Goal: Book appointment/travel/reservation

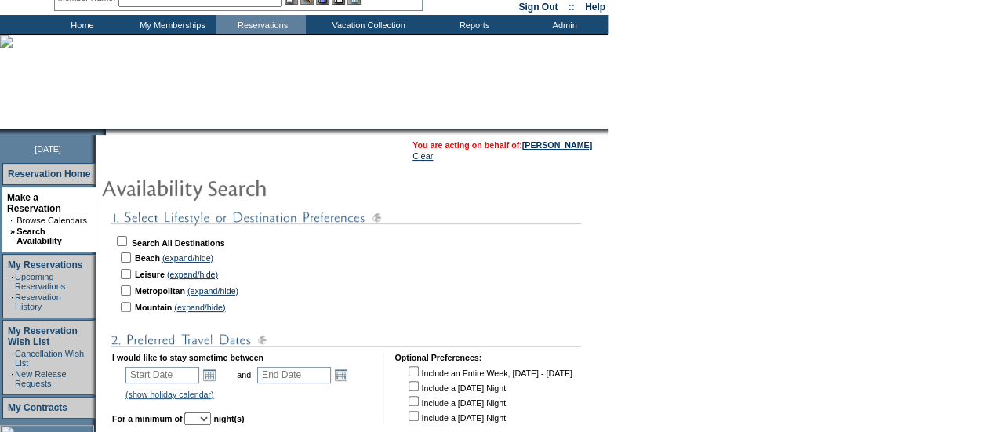
scroll to position [72, 0]
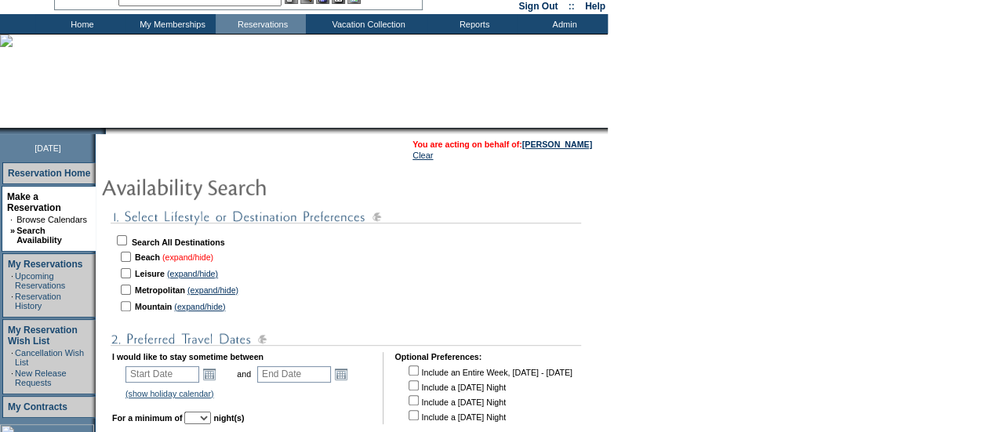
click at [191, 260] on link "(expand/hide)" at bounding box center [187, 257] width 51 height 9
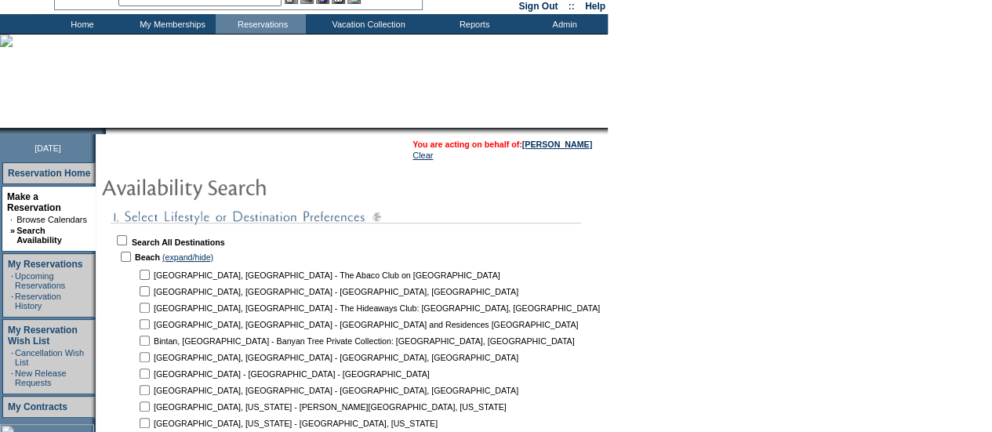
click at [131, 260] on input "checkbox" at bounding box center [126, 257] width 10 height 10
checkbox input "true"
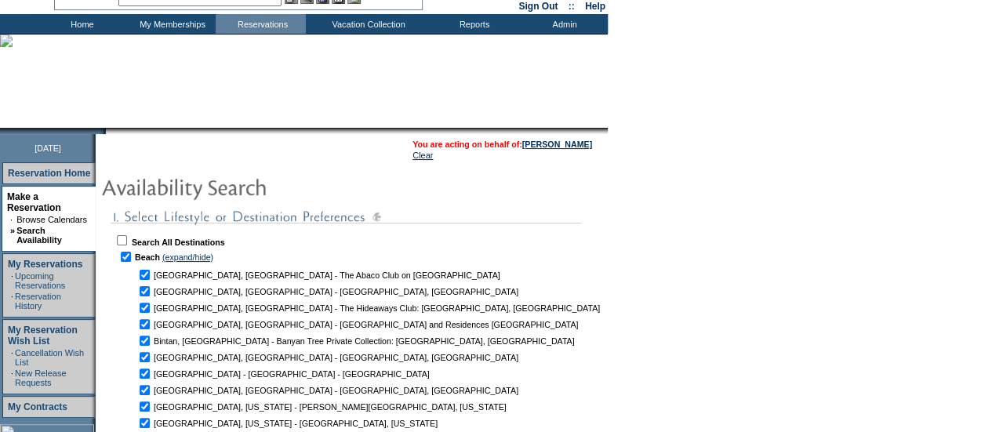
checkbox input "true"
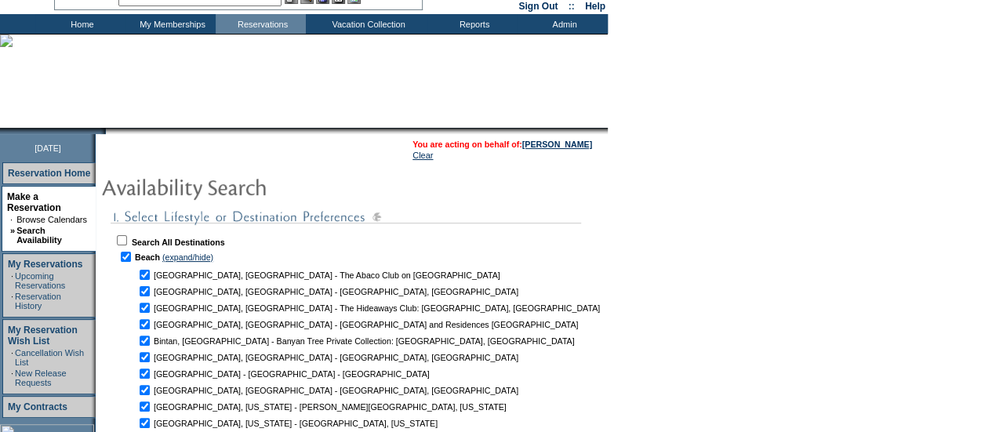
checkbox input "true"
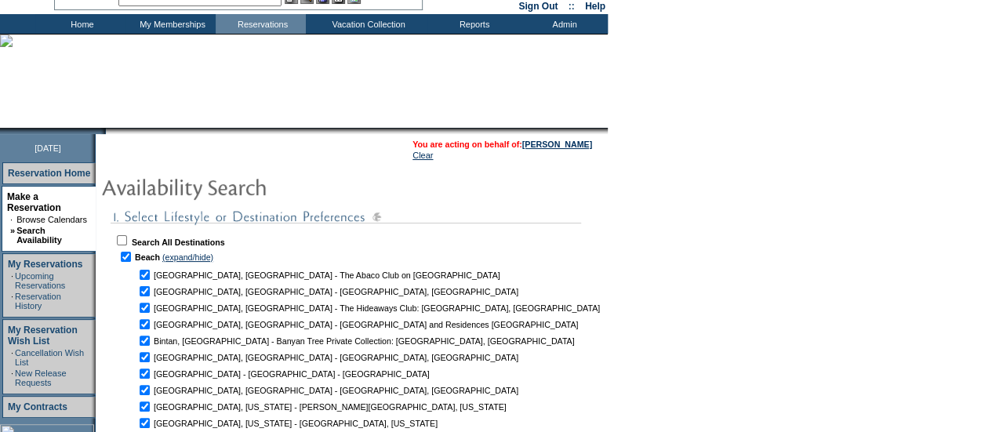
checkbox input "true"
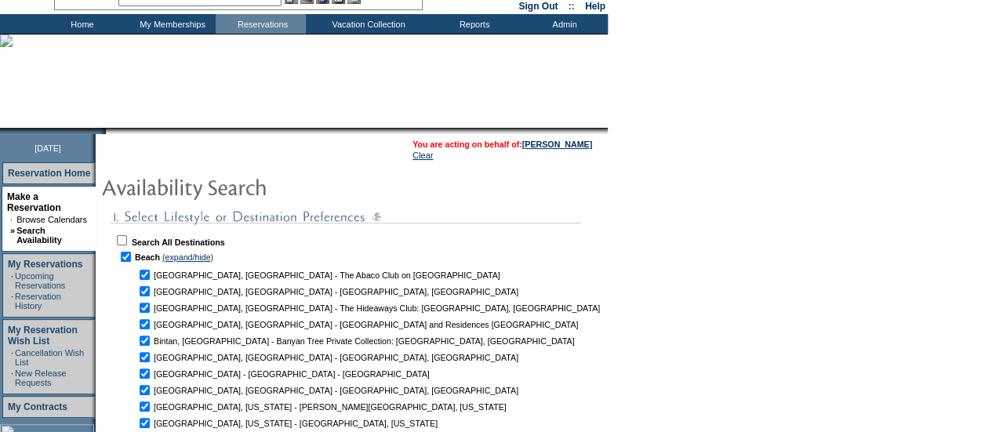
checkbox input "true"
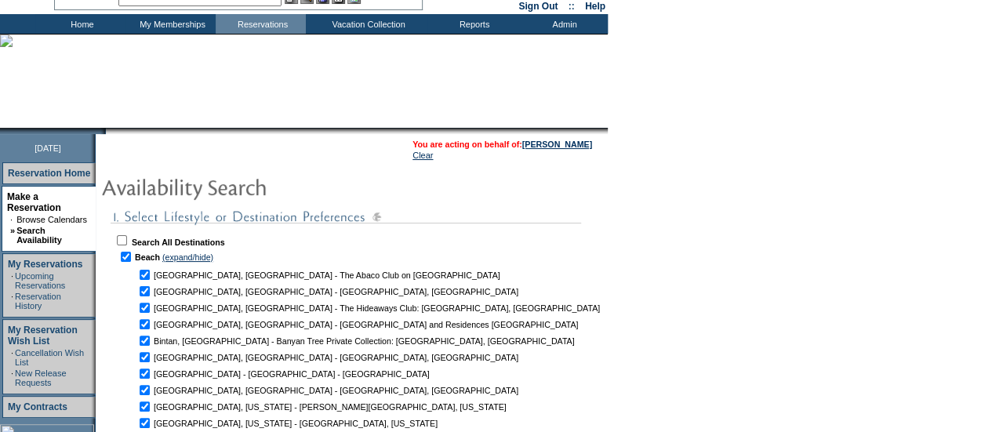
checkbox input "true"
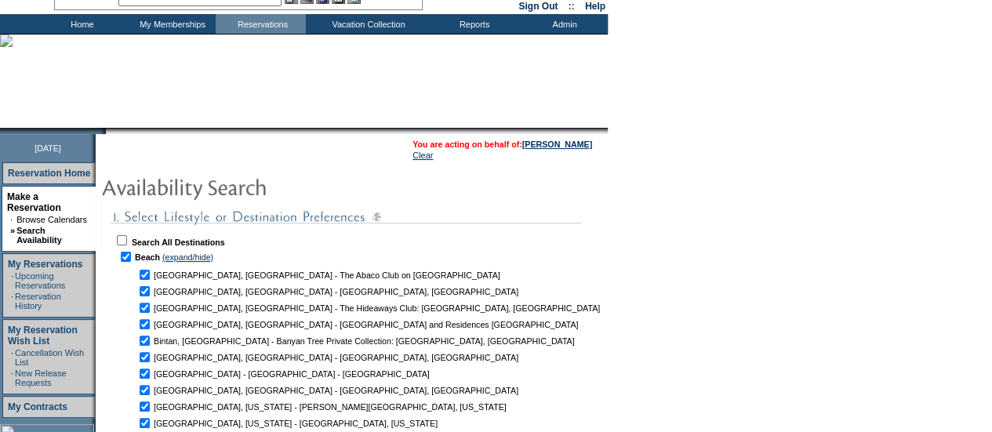
checkbox input "true"
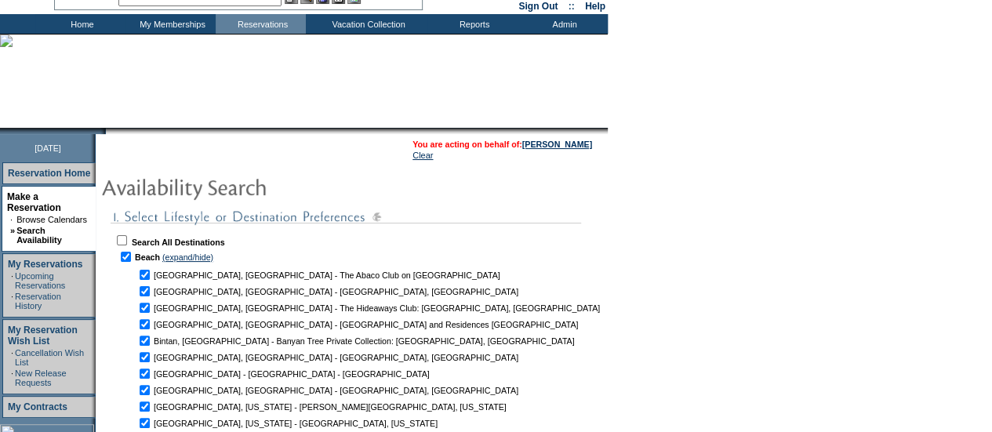
checkbox input "true"
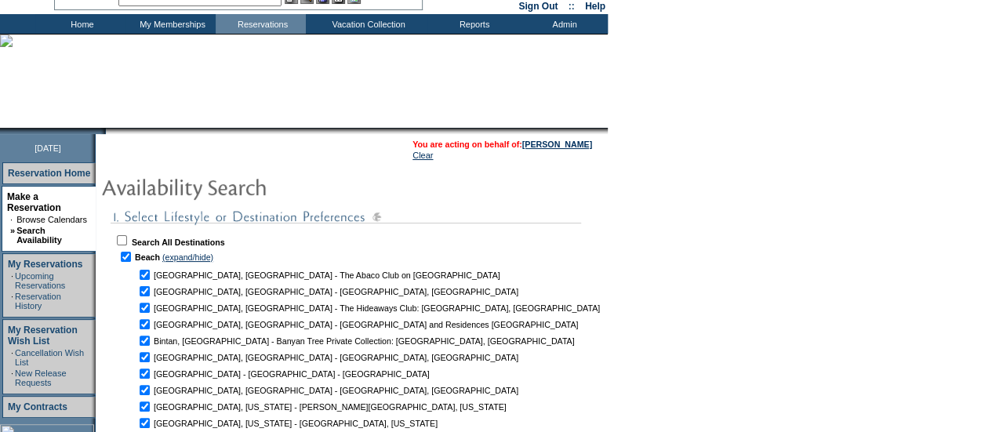
checkbox input "true"
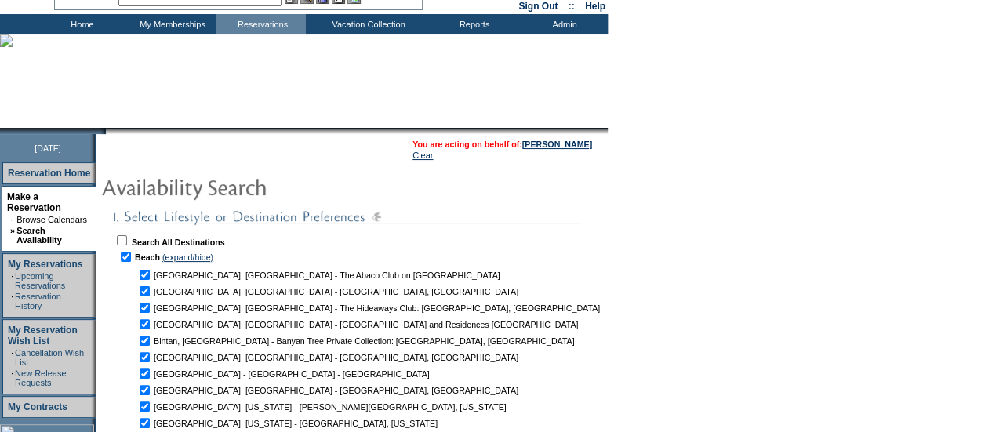
checkbox input "true"
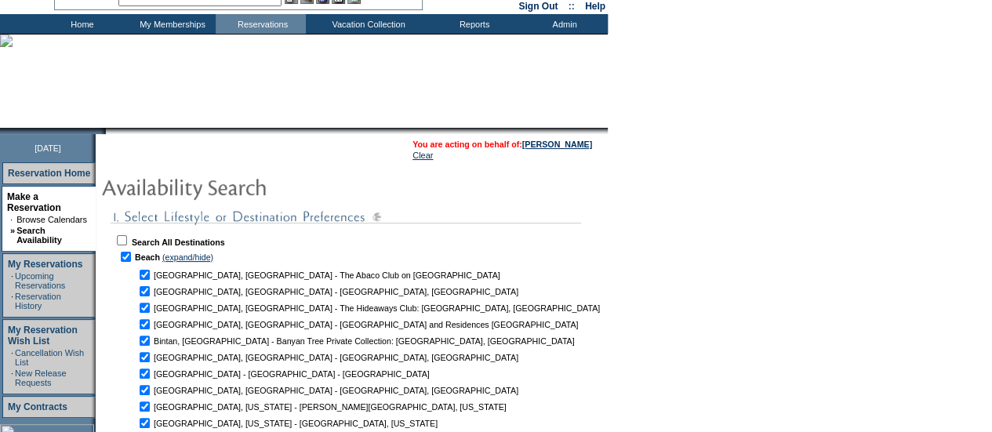
checkbox input "true"
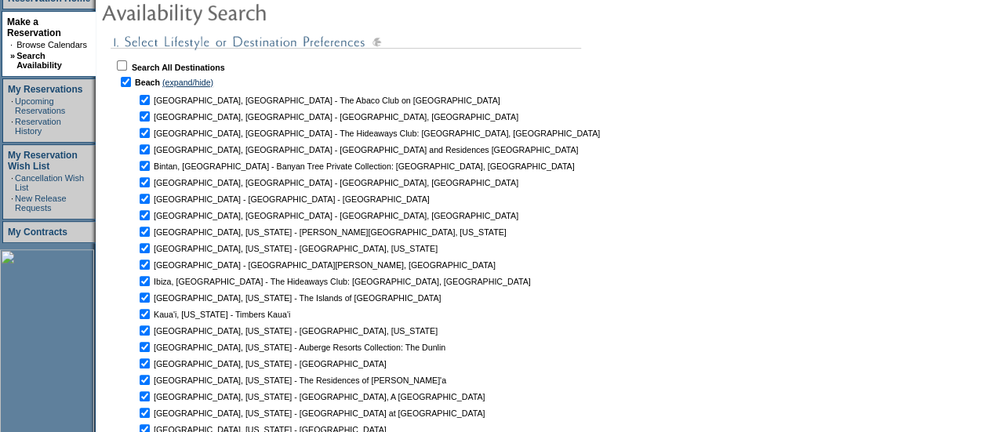
scroll to position [246, 0]
click at [150, 99] on input "checkbox" at bounding box center [145, 101] width 10 height 10
checkbox input "false"
click at [150, 122] on input "checkbox" at bounding box center [145, 117] width 10 height 10
checkbox input "false"
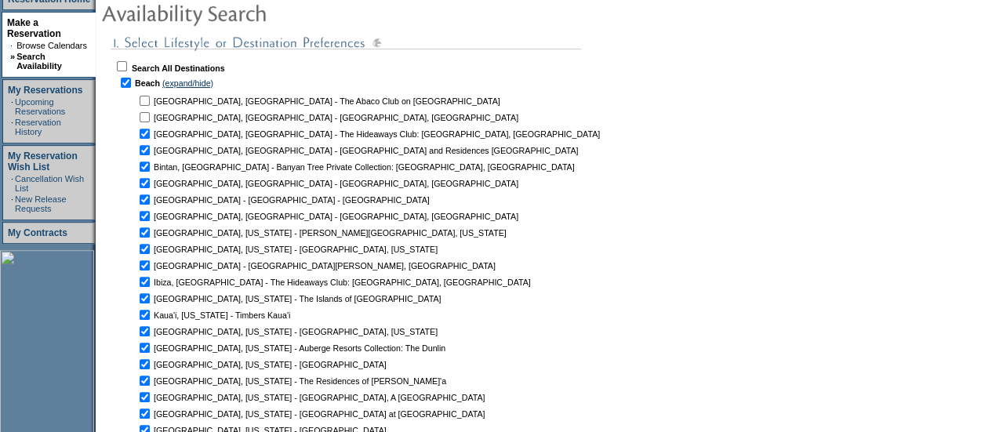
click at [150, 136] on input "checkbox" at bounding box center [145, 134] width 10 height 10
checkbox input "false"
click at [150, 152] on input "checkbox" at bounding box center [145, 150] width 10 height 10
checkbox input "false"
click at [150, 169] on input "checkbox" at bounding box center [145, 167] width 10 height 10
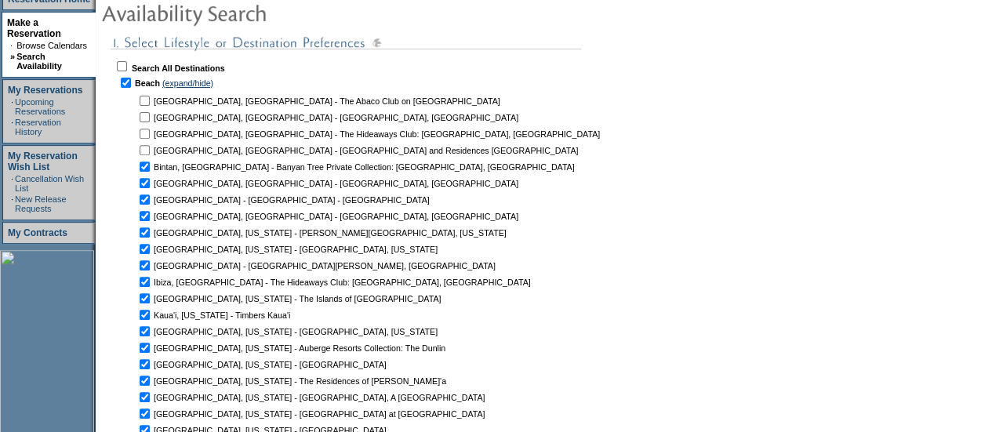
checkbox input "false"
click at [150, 188] on input "checkbox" at bounding box center [145, 183] width 10 height 10
checkbox input "false"
click at [150, 201] on input "checkbox" at bounding box center [145, 200] width 10 height 10
checkbox input "false"
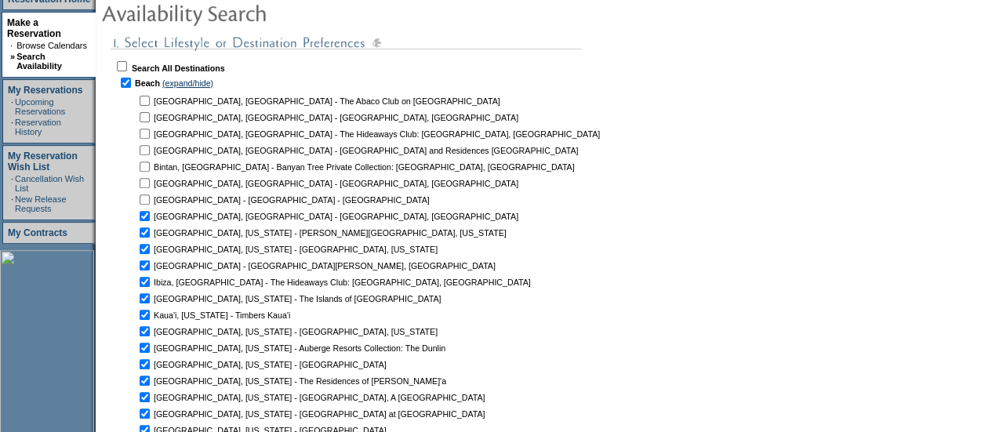
click at [150, 217] on input "checkbox" at bounding box center [145, 216] width 10 height 10
checkbox input "false"
click at [150, 235] on input "checkbox" at bounding box center [145, 232] width 10 height 10
checkbox input "false"
click at [150, 250] on input "checkbox" at bounding box center [145, 249] width 10 height 10
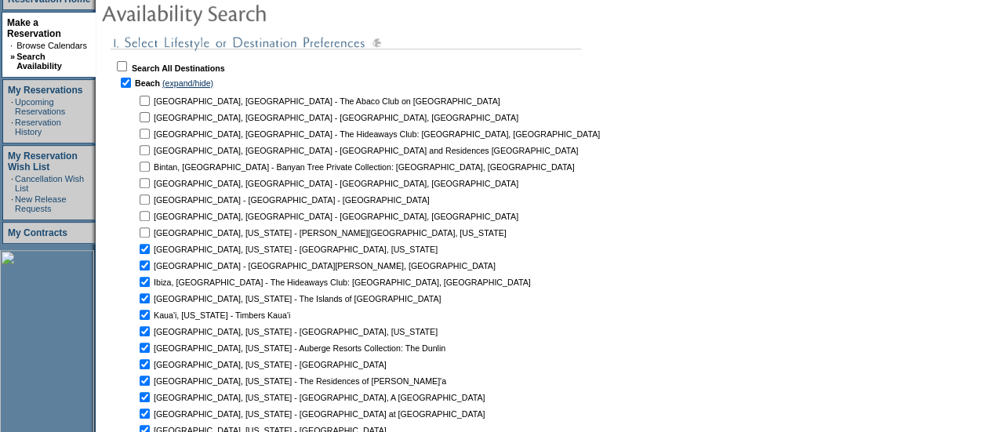
checkbox input "false"
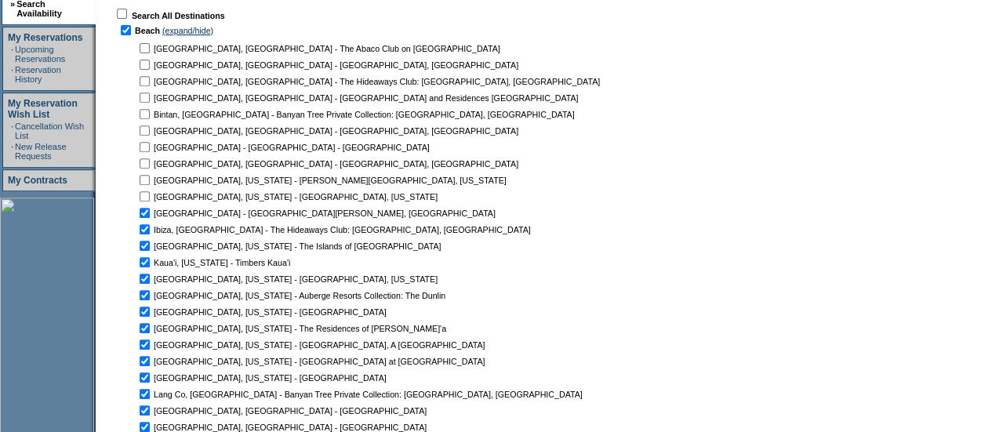
scroll to position [301, 0]
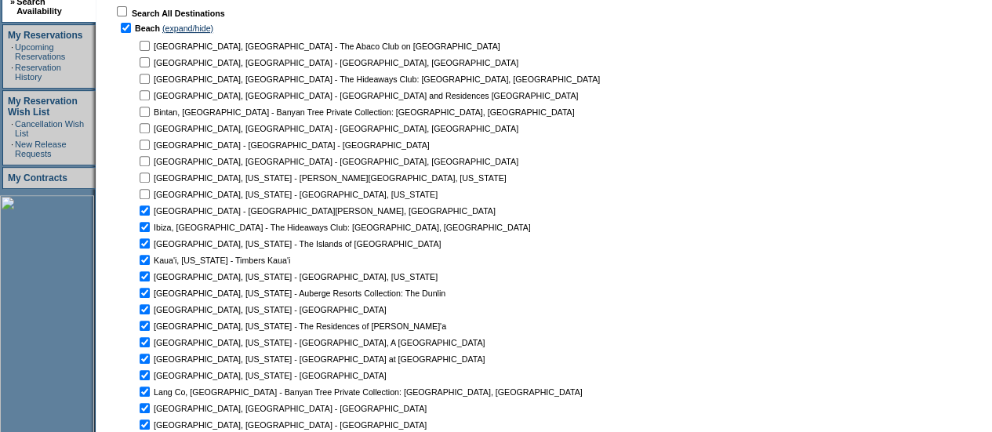
click at [150, 209] on input "checkbox" at bounding box center [145, 210] width 10 height 10
checkbox input "false"
click at [150, 225] on input "checkbox" at bounding box center [145, 227] width 10 height 10
checkbox input "false"
click at [152, 251] on td at bounding box center [144, 243] width 16 height 15
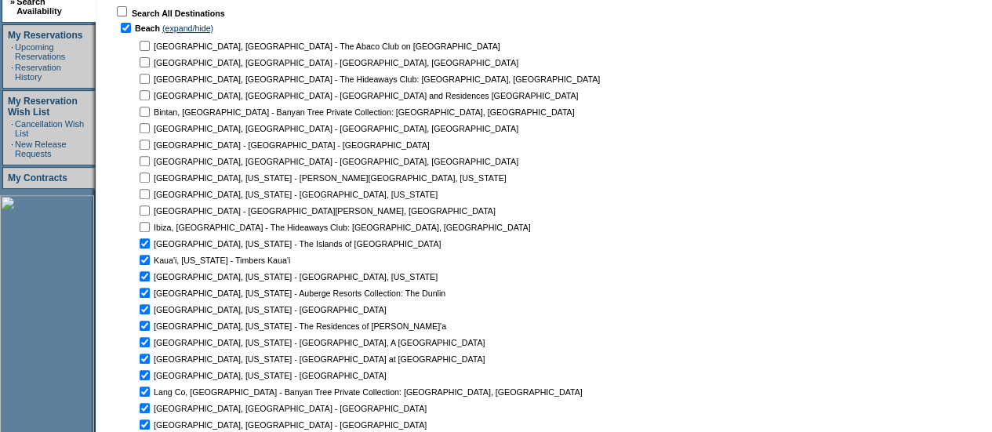
click at [152, 250] on td at bounding box center [144, 243] width 16 height 15
click at [150, 245] on input "checkbox" at bounding box center [145, 243] width 10 height 10
checkbox input "false"
click at [152, 271] on td at bounding box center [144, 276] width 16 height 15
click at [150, 260] on input "checkbox" at bounding box center [145, 260] width 10 height 10
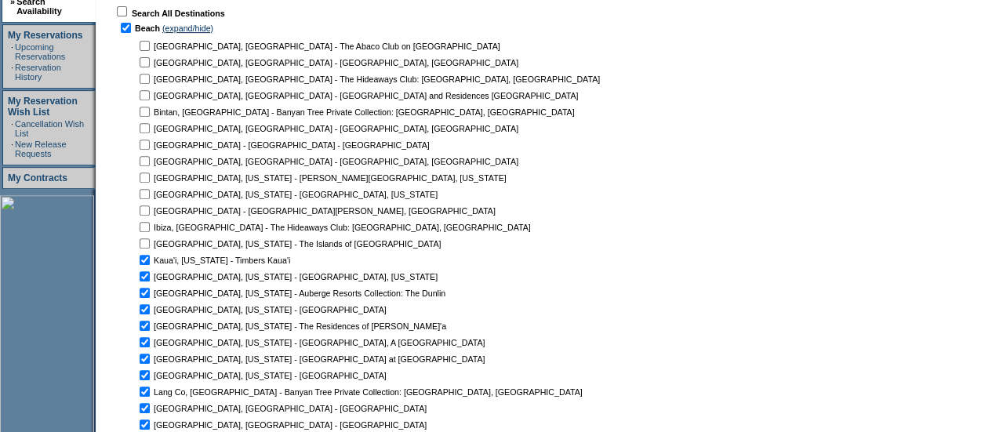
checkbox input "false"
click at [150, 277] on input "checkbox" at bounding box center [145, 276] width 10 height 10
checkbox input "false"
click at [150, 296] on input "checkbox" at bounding box center [145, 293] width 10 height 10
checkbox input "false"
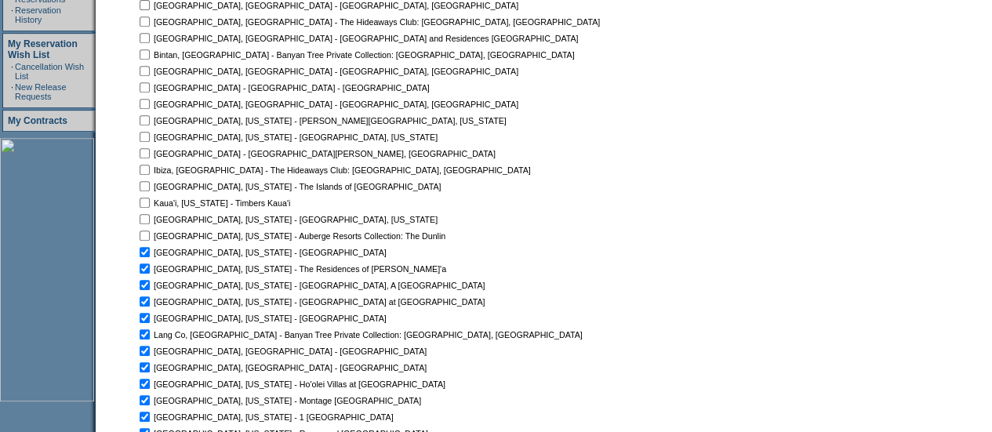
scroll to position [363, 0]
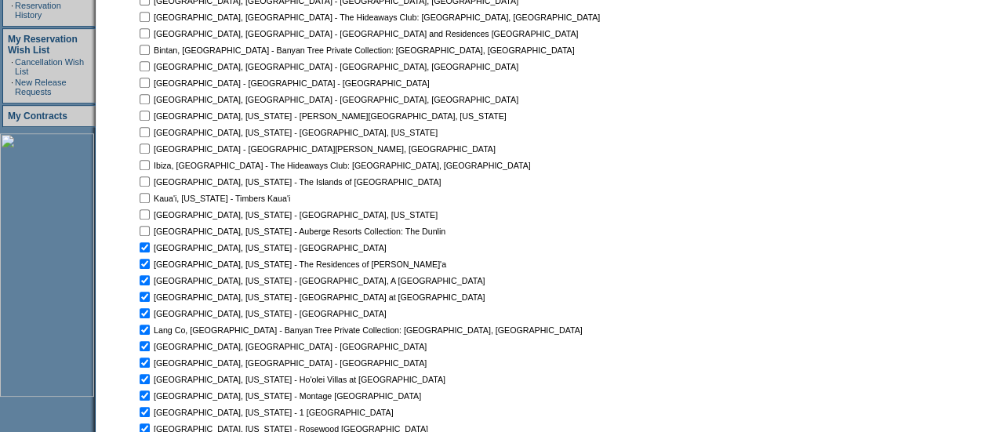
click at [150, 253] on input "checkbox" at bounding box center [145, 247] width 10 height 10
checkbox input "false"
click at [150, 267] on input "checkbox" at bounding box center [145, 264] width 10 height 10
checkbox input "false"
click at [150, 286] on input "checkbox" at bounding box center [145, 280] width 10 height 10
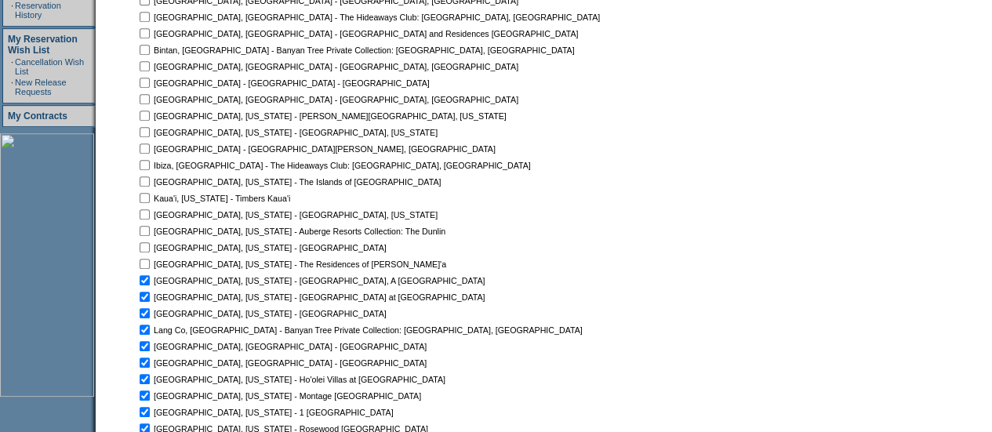
checkbox input "false"
click at [151, 337] on td at bounding box center [144, 329] width 16 height 15
click at [150, 332] on input "checkbox" at bounding box center [145, 330] width 10 height 10
checkbox input "false"
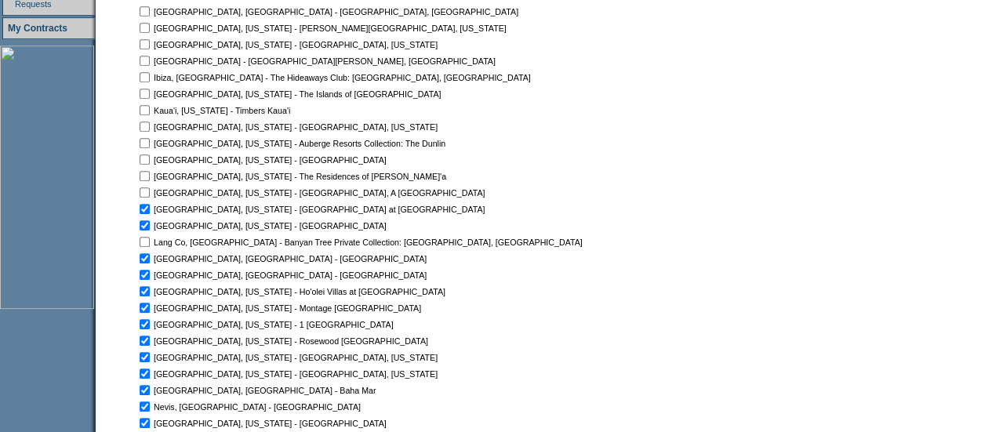
click at [150, 260] on input "checkbox" at bounding box center [145, 258] width 10 height 10
checkbox input "false"
click at [150, 272] on input "checkbox" at bounding box center [145, 275] width 10 height 10
checkbox input "false"
click at [150, 293] on input "checkbox" at bounding box center [145, 291] width 10 height 10
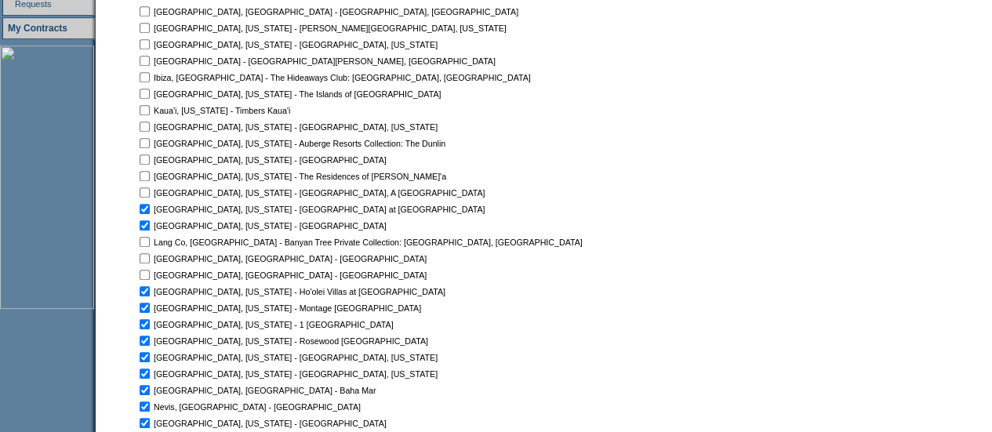
checkbox input "false"
click at [152, 303] on td at bounding box center [144, 307] width 16 height 15
click at [150, 309] on input "checkbox" at bounding box center [145, 308] width 10 height 10
checkbox input "false"
click at [150, 325] on input "checkbox" at bounding box center [145, 324] width 10 height 10
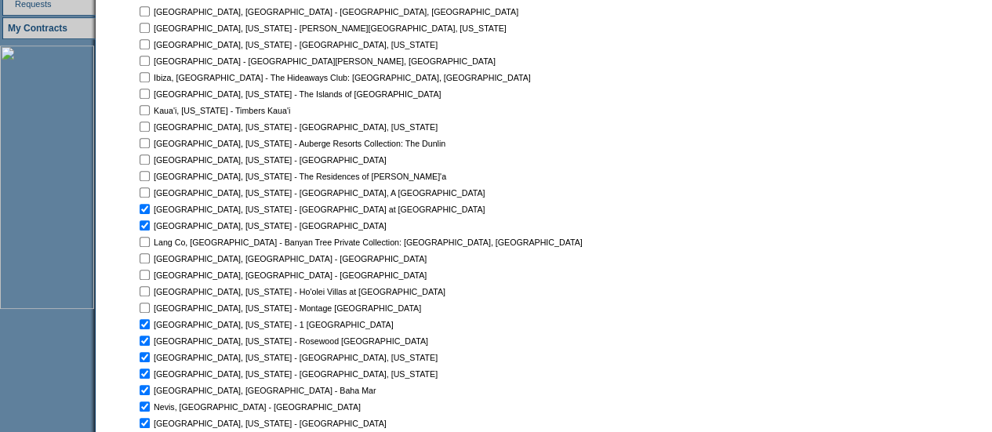
checkbox input "false"
click at [152, 363] on td at bounding box center [144, 357] width 16 height 15
click at [150, 357] on input "checkbox" at bounding box center [145, 357] width 10 height 10
checkbox input "false"
click at [150, 377] on input "checkbox" at bounding box center [145, 374] width 10 height 10
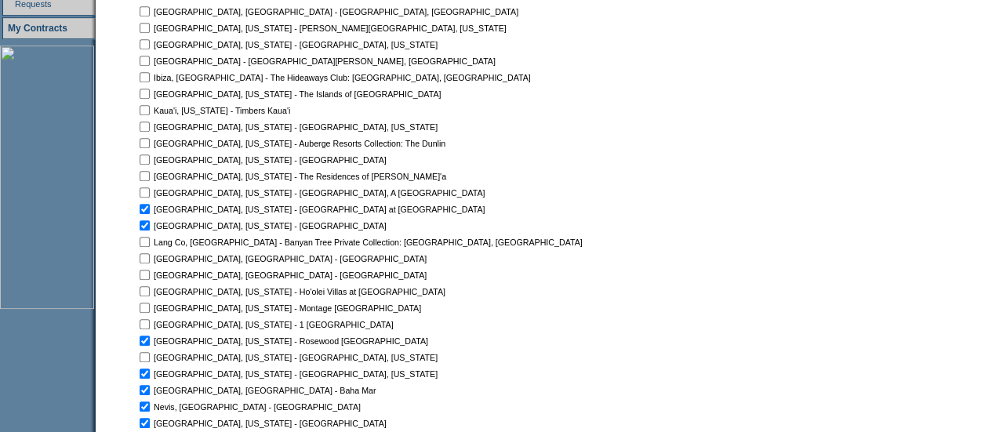
checkbox input "false"
click at [150, 388] on input "checkbox" at bounding box center [145, 390] width 10 height 10
checkbox input "false"
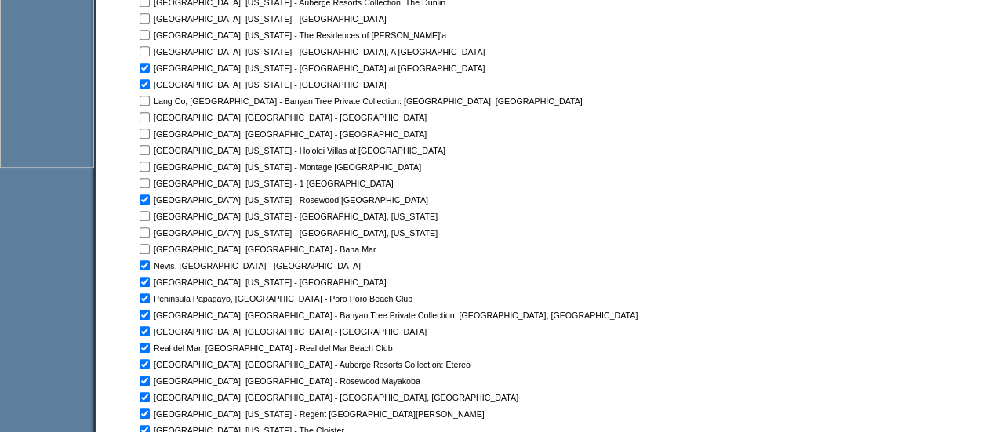
click at [152, 264] on td at bounding box center [144, 265] width 16 height 15
click at [150, 265] on input "checkbox" at bounding box center [145, 265] width 10 height 10
checkbox input "false"
click at [150, 278] on input "checkbox" at bounding box center [145, 282] width 10 height 10
click at [150, 283] on input "checkbox" at bounding box center [145, 282] width 10 height 10
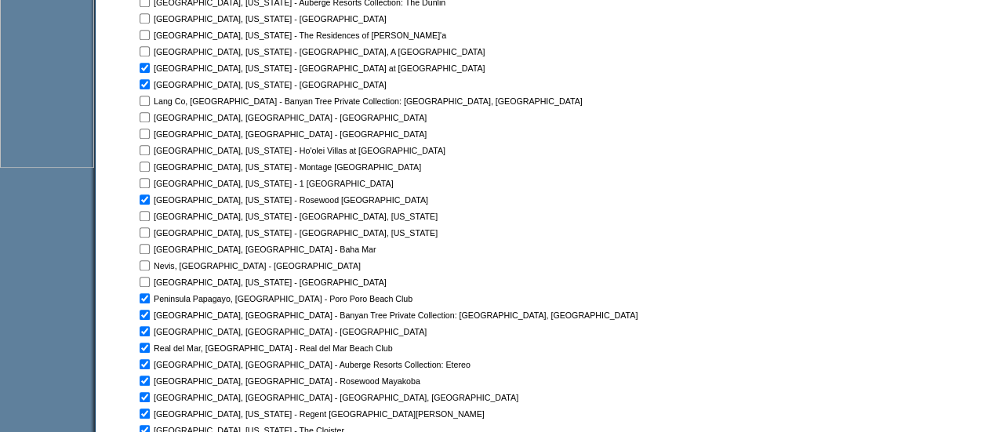
checkbox input "true"
click at [150, 297] on input "checkbox" at bounding box center [145, 298] width 10 height 10
checkbox input "false"
click at [150, 316] on input "checkbox" at bounding box center [145, 315] width 10 height 10
checkbox input "false"
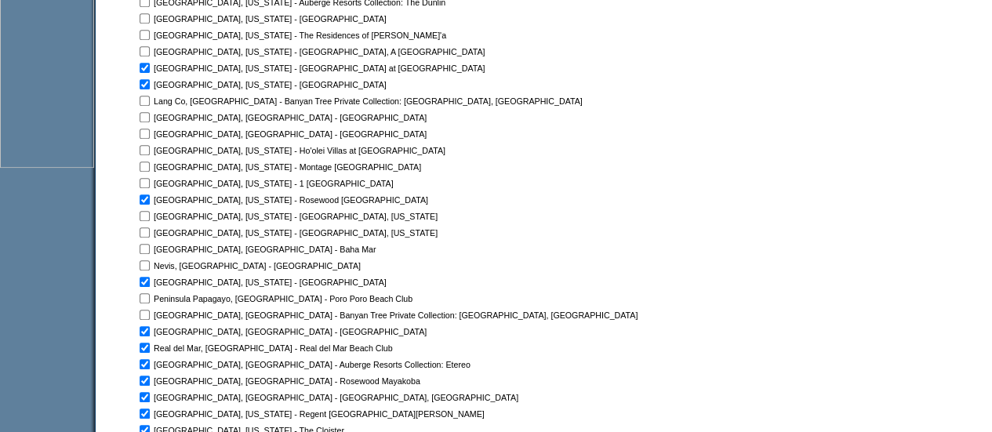
click at [148, 333] on input "checkbox" at bounding box center [145, 331] width 10 height 10
checkbox input "false"
click at [152, 354] on td at bounding box center [144, 347] width 16 height 15
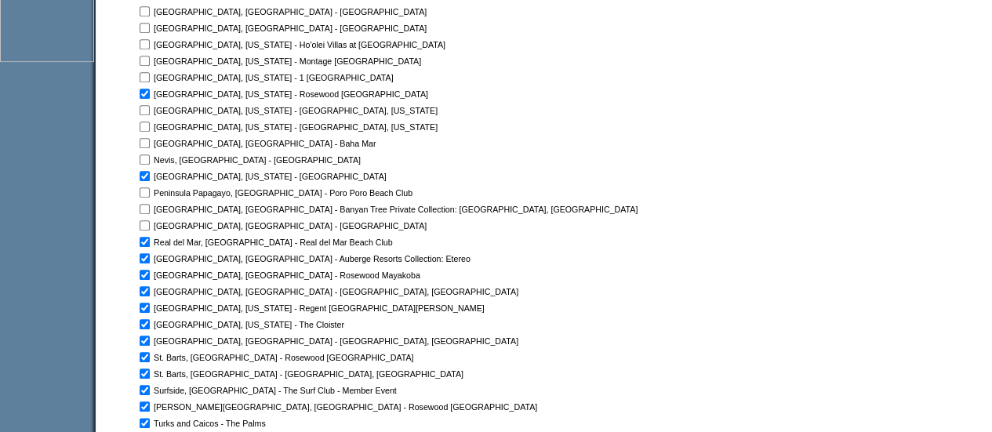
click at [150, 244] on input "checkbox" at bounding box center [145, 242] width 10 height 10
checkbox input "false"
click at [150, 258] on input "checkbox" at bounding box center [145, 258] width 10 height 10
checkbox input "false"
click at [150, 278] on input "checkbox" at bounding box center [145, 275] width 10 height 10
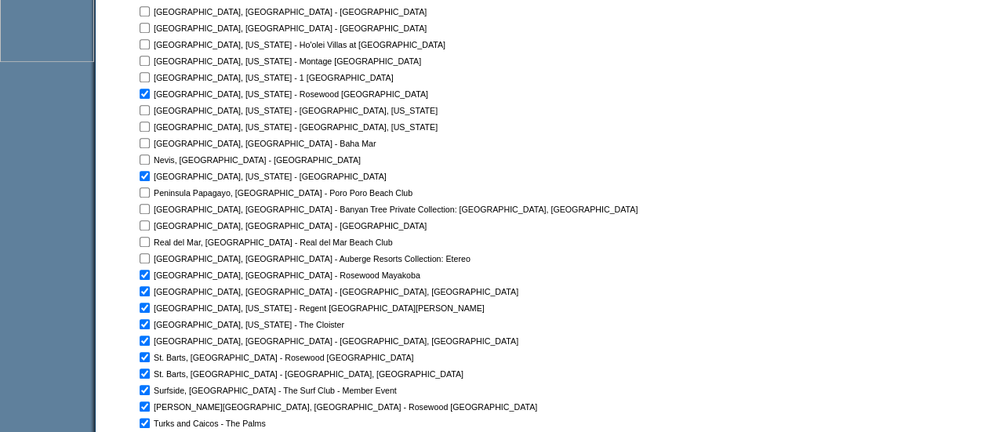
checkbox input "false"
click at [150, 294] on input "checkbox" at bounding box center [145, 291] width 10 height 10
checkbox input "false"
click at [150, 310] on input "checkbox" at bounding box center [145, 308] width 10 height 10
click at [150, 311] on input "checkbox" at bounding box center [145, 308] width 10 height 10
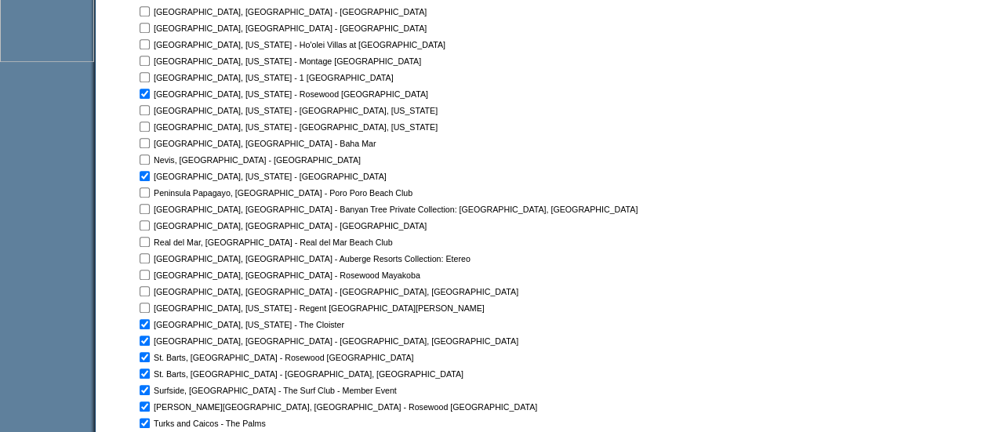
checkbox input "true"
click at [150, 328] on input "checkbox" at bounding box center [145, 324] width 10 height 10
checkbox input "false"
click at [150, 341] on input "checkbox" at bounding box center [145, 341] width 10 height 10
checkbox input "false"
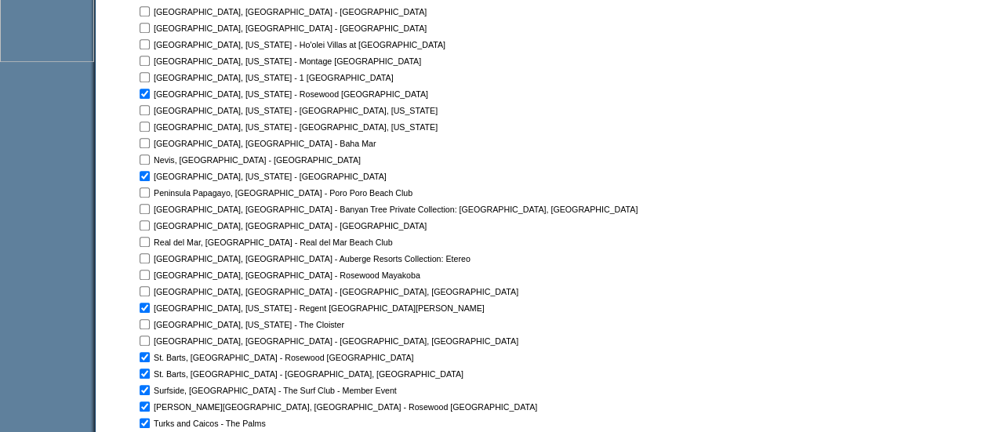
click at [150, 359] on input "checkbox" at bounding box center [145, 357] width 10 height 10
checkbox input "false"
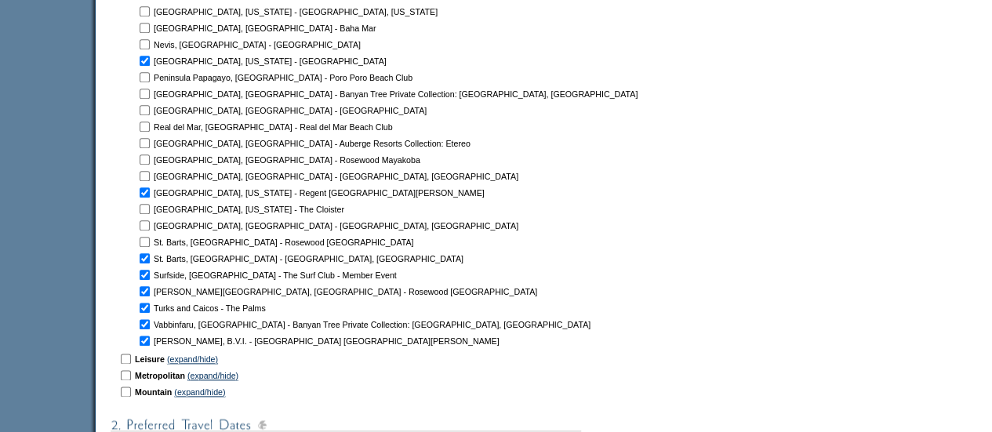
scroll to position [815, 0]
click at [150, 258] on input "checkbox" at bounding box center [145, 257] width 10 height 10
checkbox input "false"
click at [150, 271] on input "checkbox" at bounding box center [145, 273] width 10 height 10
checkbox input "false"
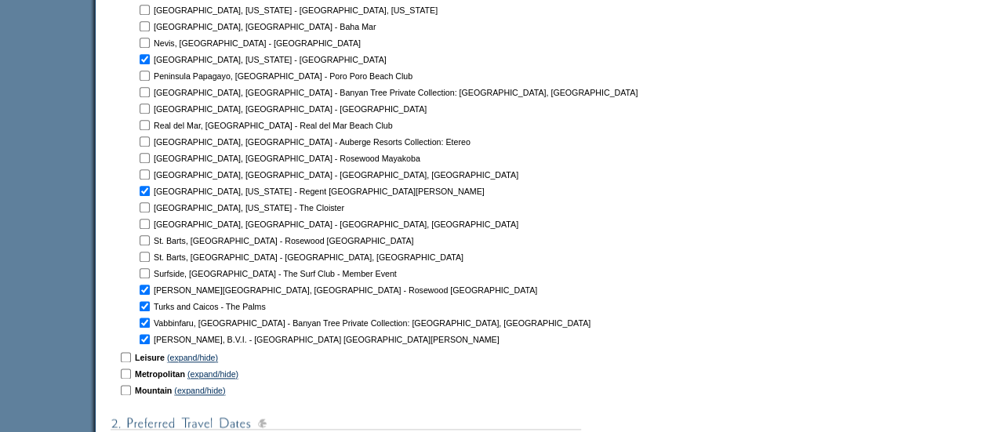
click at [150, 288] on input "checkbox" at bounding box center [145, 290] width 10 height 10
checkbox input "true"
click at [152, 296] on td at bounding box center [144, 289] width 16 height 15
click at [150, 307] on input "checkbox" at bounding box center [145, 306] width 10 height 10
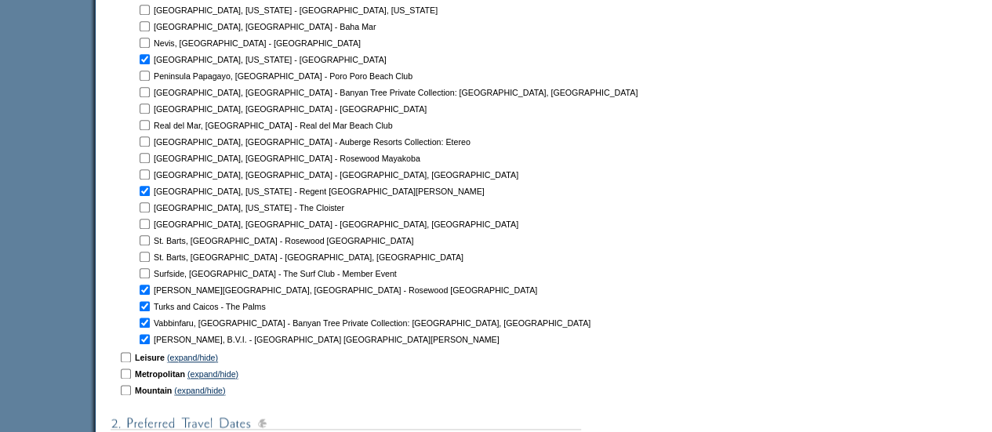
checkbox input "false"
click at [150, 290] on input "checkbox" at bounding box center [145, 290] width 10 height 10
checkbox input "false"
click at [150, 321] on input "checkbox" at bounding box center [145, 323] width 10 height 10
checkbox input "false"
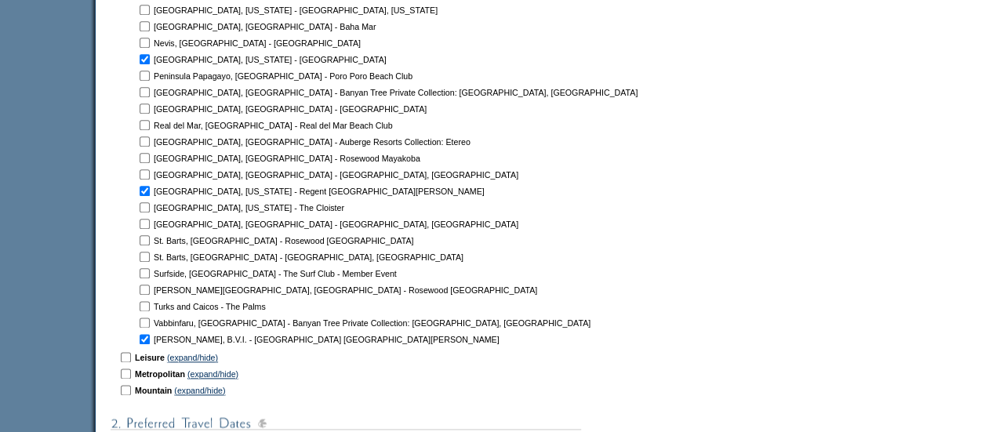
click at [150, 340] on input "checkbox" at bounding box center [145, 339] width 10 height 10
checkbox input "false"
click at [197, 360] on link "(expand/hide)" at bounding box center [192, 357] width 51 height 9
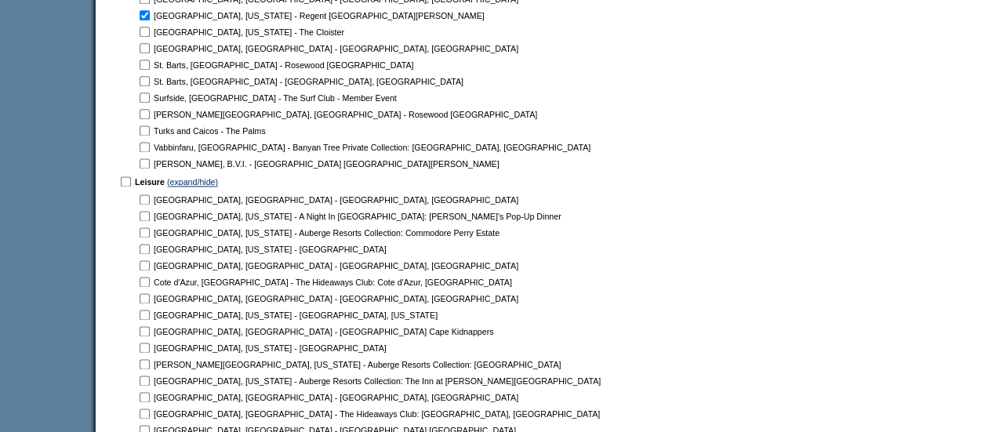
scroll to position [1049, 0]
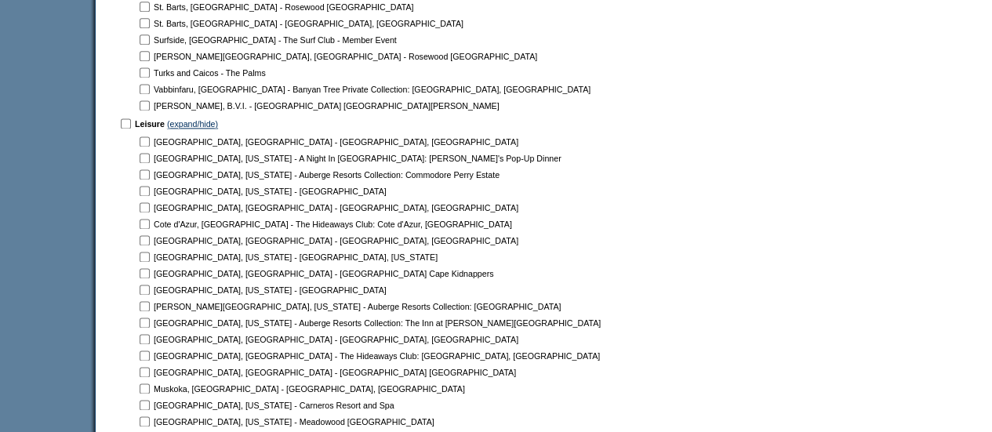
click at [150, 289] on input "checkbox" at bounding box center [145, 290] width 10 height 10
checkbox input "true"
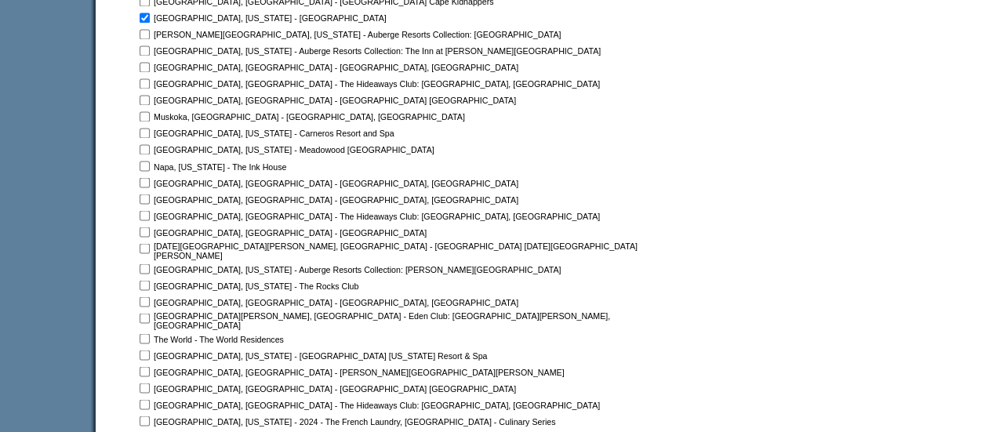
scroll to position [1322, 0]
click at [150, 265] on input "checkbox" at bounding box center [145, 268] width 10 height 10
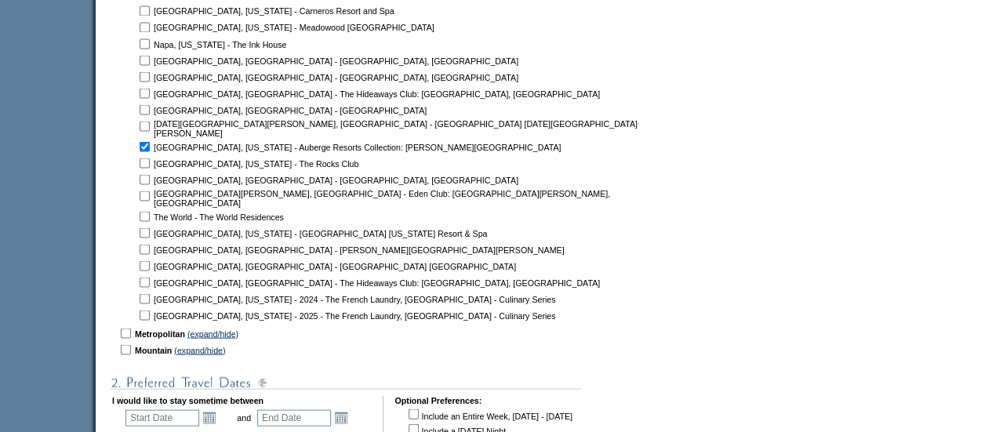
scroll to position [1444, 0]
click at [150, 144] on input "checkbox" at bounding box center [145, 145] width 10 height 10
checkbox input "false"
click at [150, 157] on input "checkbox" at bounding box center [145, 162] width 10 height 10
checkbox input "true"
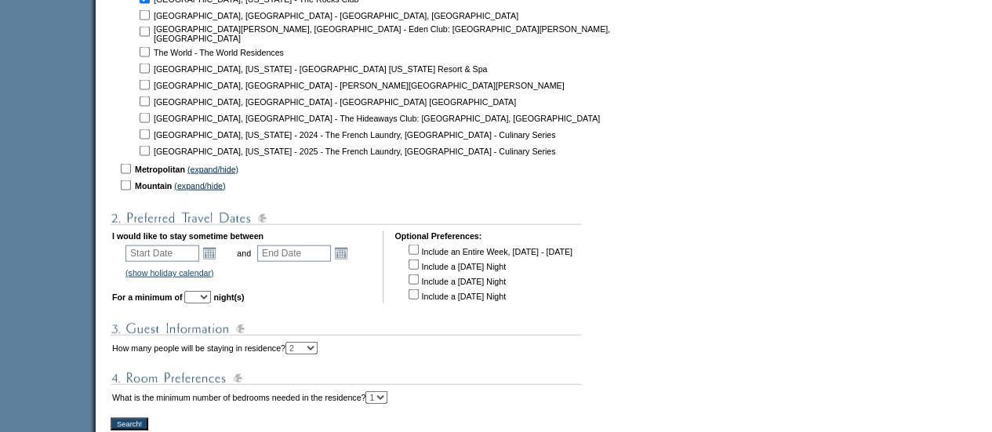
scroll to position [1609, 0]
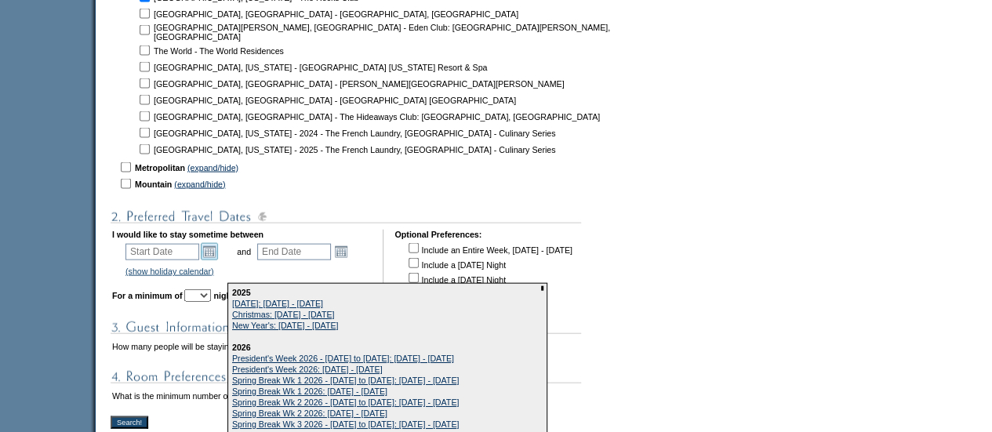
click at [217, 246] on link "Open the calendar popup." at bounding box center [209, 251] width 17 height 17
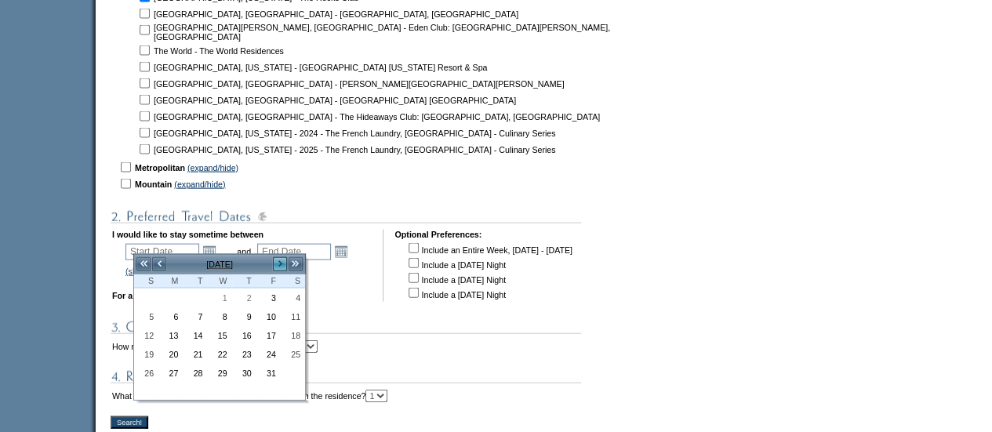
click at [281, 264] on link ">" at bounding box center [280, 264] width 16 height 16
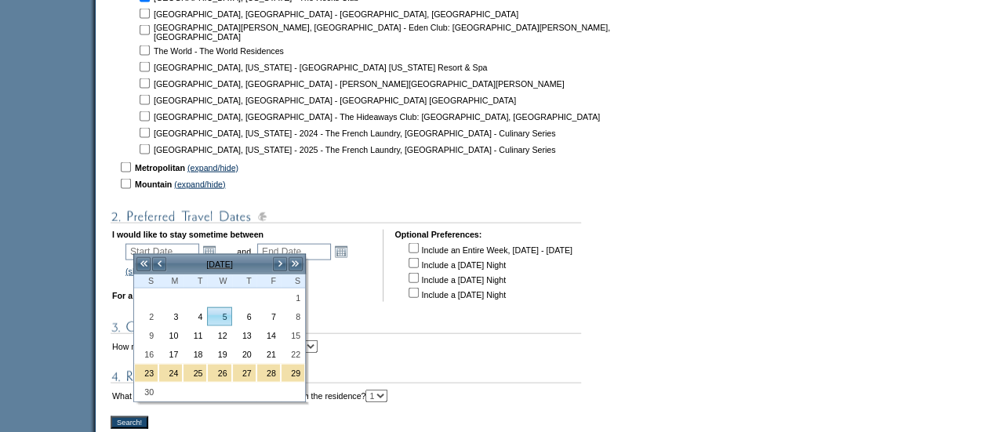
click at [227, 319] on link "5" at bounding box center [219, 316] width 23 height 17
type input "[DATE]"
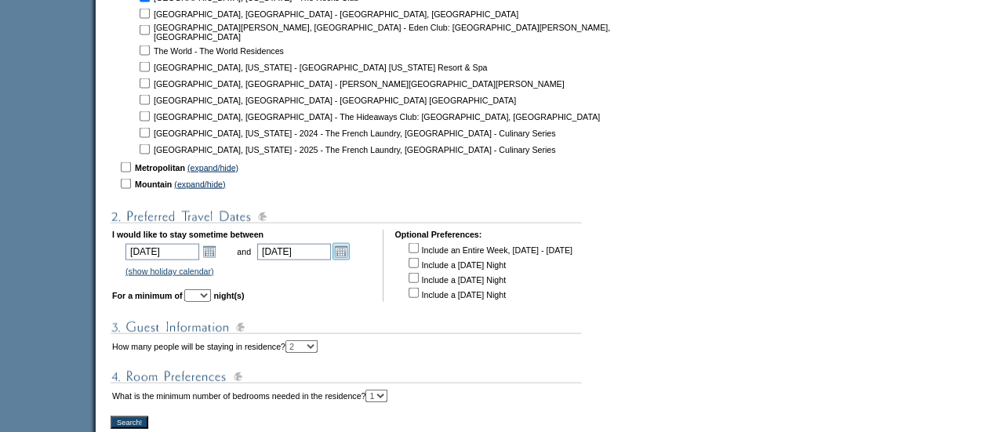
click at [350, 250] on link "Open the calendar popup." at bounding box center [341, 251] width 17 height 17
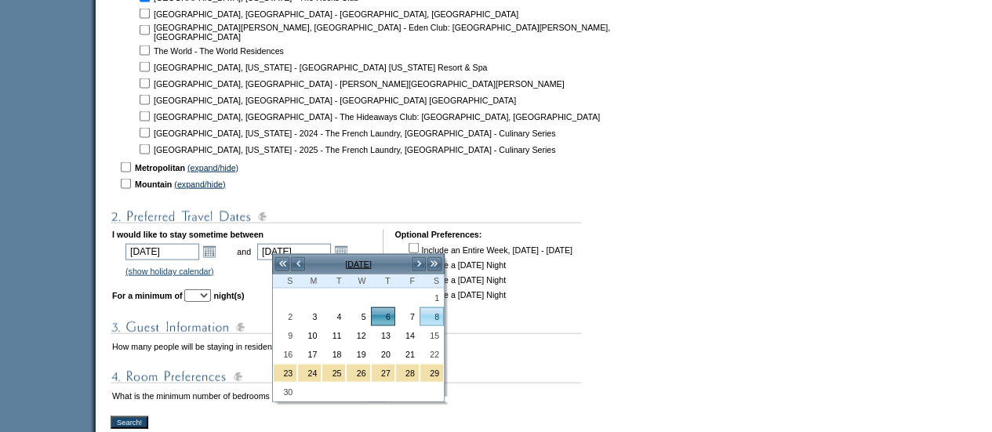
click at [428, 310] on link "8" at bounding box center [431, 316] width 23 height 17
type input "[DATE]"
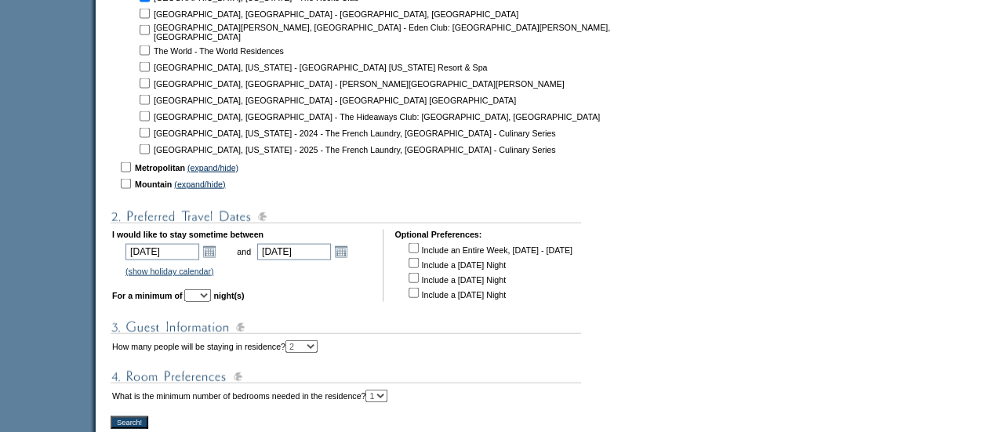
click at [211, 289] on select "1 2 3 4 5 6 7 8 9 10 11 12 13 14" at bounding box center [197, 295] width 27 height 13
select select "3"
click at [206, 289] on select "1 2 3 4 5 6 7 8 9 10 11 12 13 14" at bounding box center [197, 295] width 27 height 13
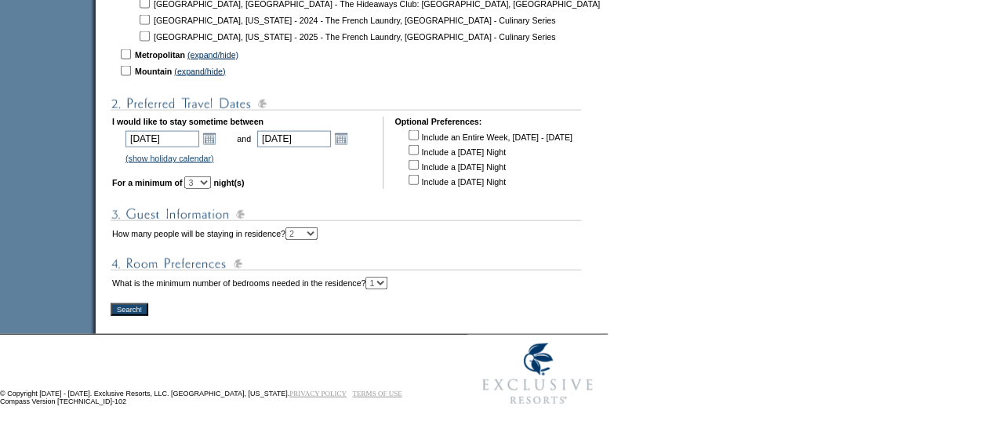
click at [147, 304] on input "Search!" at bounding box center [130, 310] width 38 height 13
